Goal: Download file/media

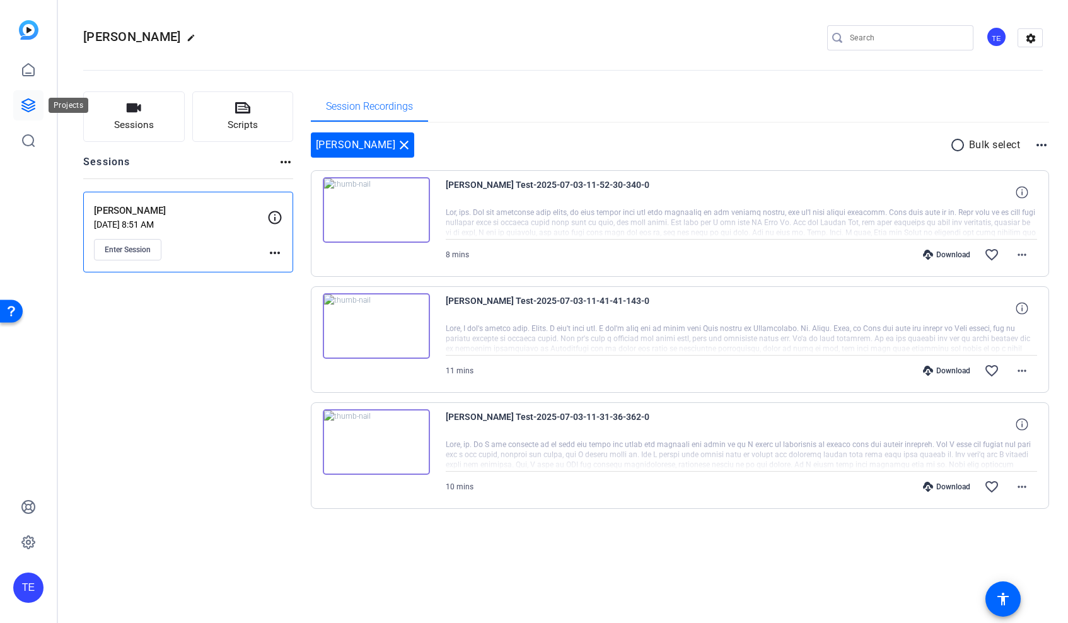
click at [38, 102] on link at bounding box center [28, 105] width 30 height 30
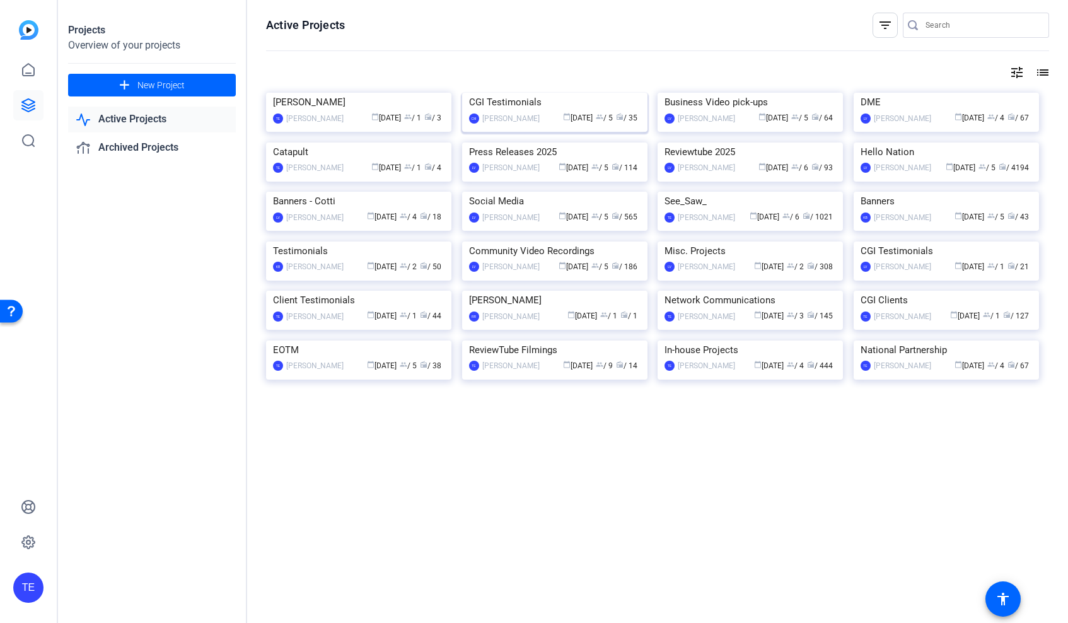
click at [546, 93] on img at bounding box center [554, 93] width 185 height 0
click at [897, 241] on img at bounding box center [945, 241] width 185 height 0
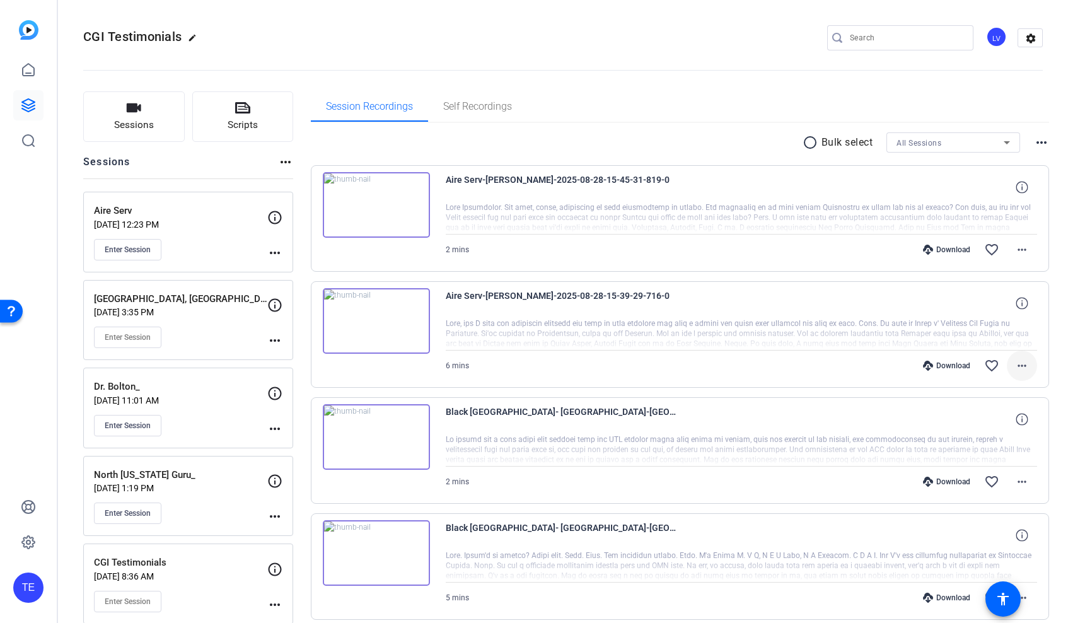
click at [1028, 367] on mat-icon "more_horiz" at bounding box center [1021, 365] width 15 height 15
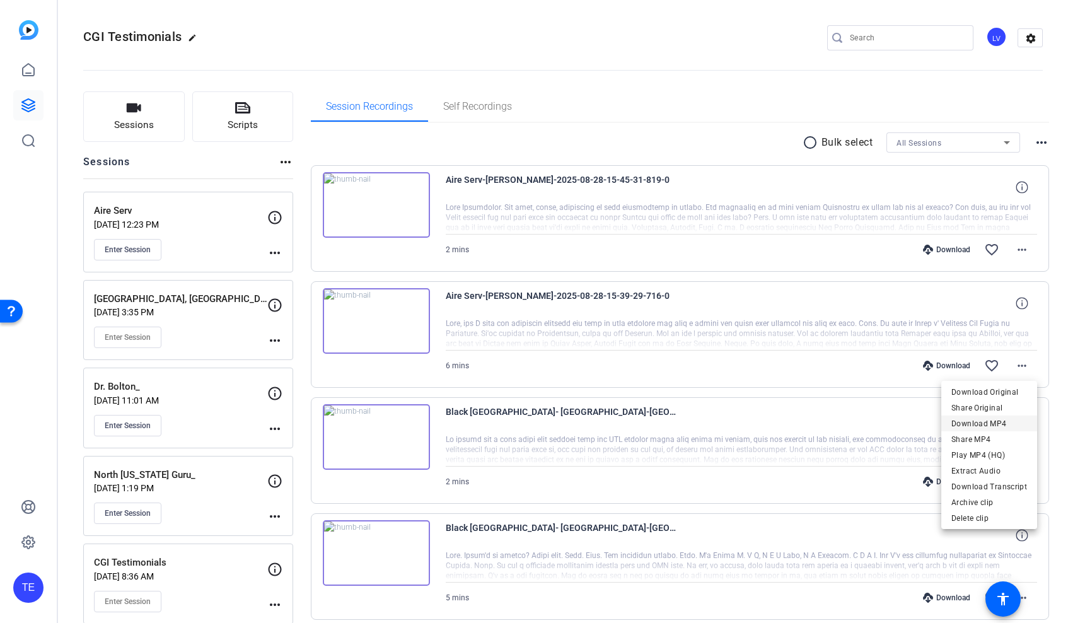
click at [984, 420] on span "Download MP4" at bounding box center [989, 423] width 76 height 15
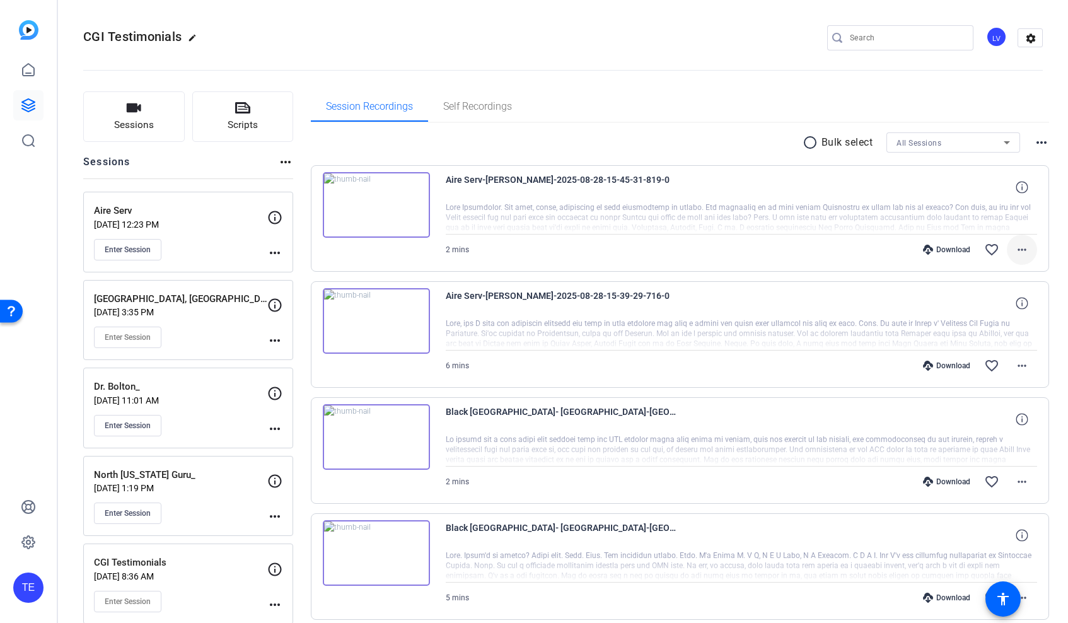
click at [1017, 250] on mat-icon "more_horiz" at bounding box center [1021, 249] width 15 height 15
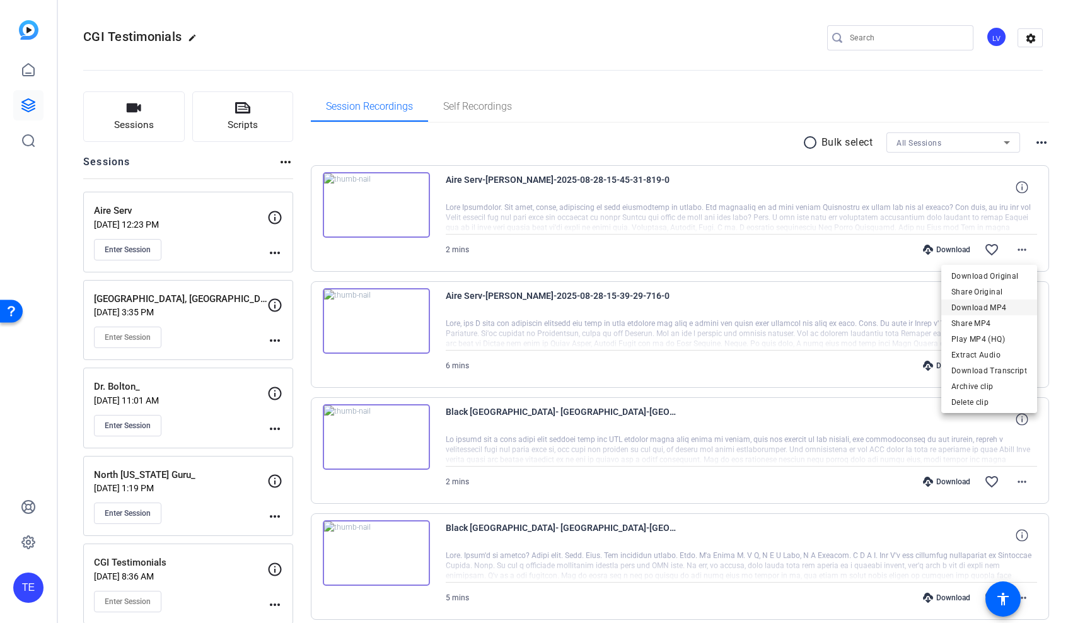
click at [992, 305] on span "Download MP4" at bounding box center [989, 307] width 76 height 15
